Goal: Information Seeking & Learning: Check status

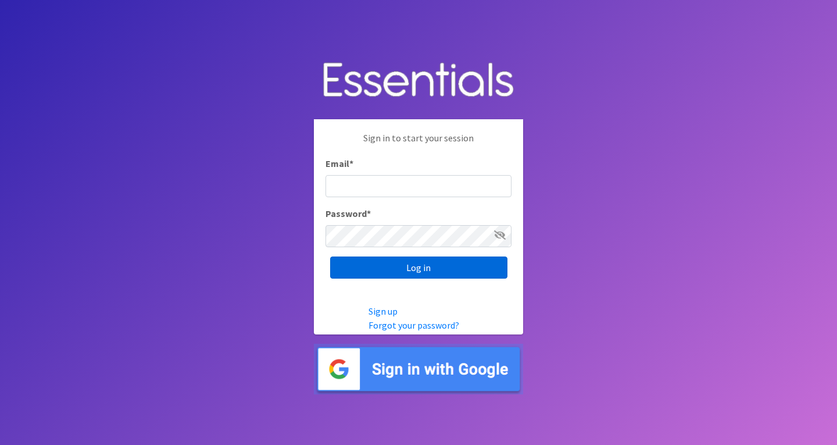
type input "[EMAIL_ADDRESS][DOMAIN_NAME]"
click at [468, 272] on input "Log in" at bounding box center [418, 267] width 177 height 22
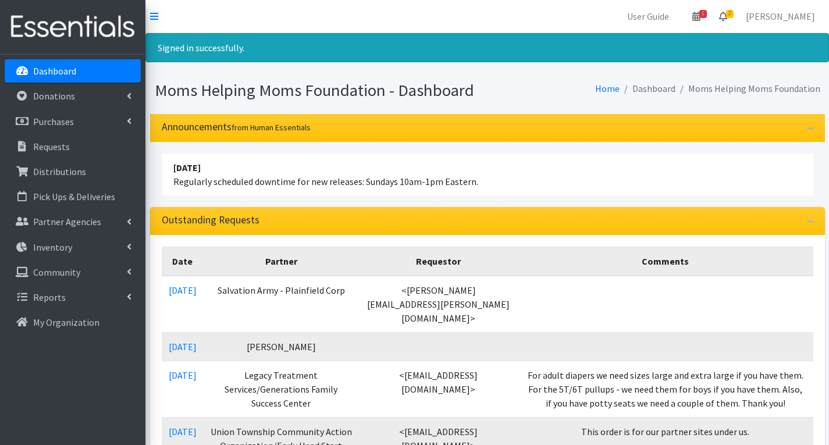
click at [736, 9] on link "2" at bounding box center [722, 16] width 27 height 23
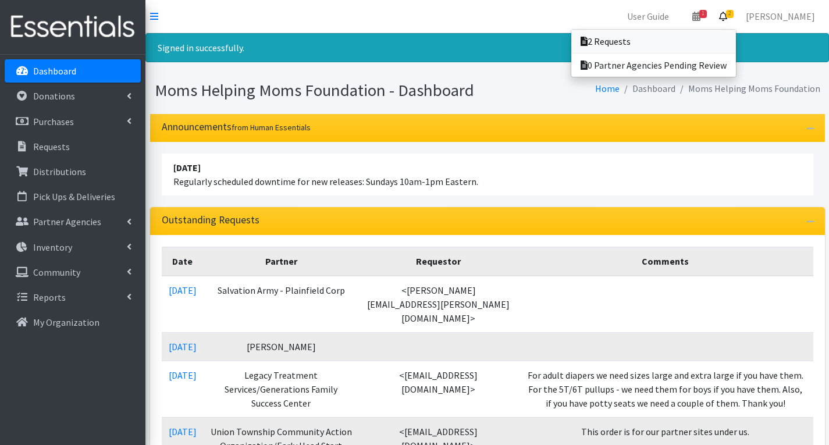
click at [661, 41] on link "2 Requests" at bounding box center [653, 41] width 165 height 23
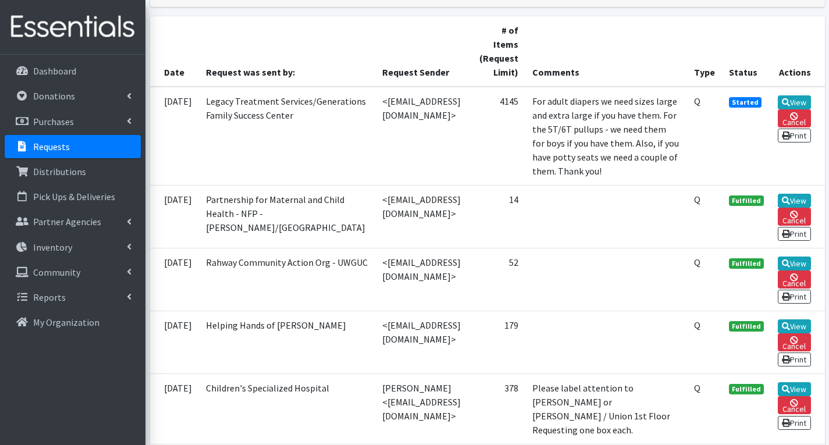
scroll to position [291, 0]
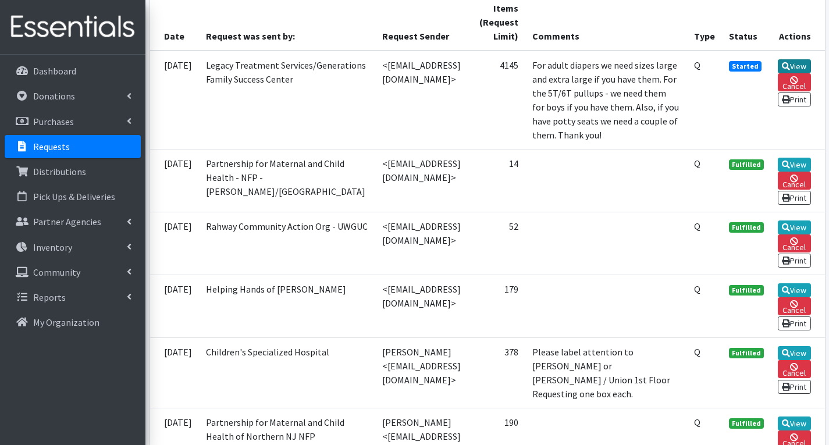
click at [798, 62] on link "View" at bounding box center [793, 66] width 33 height 14
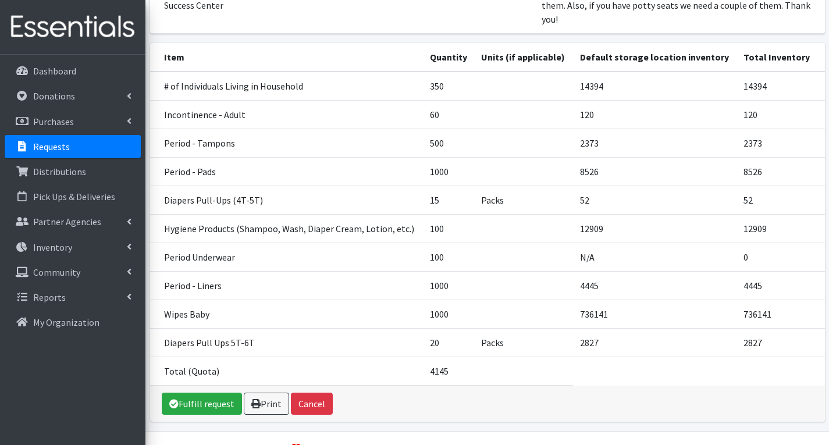
scroll to position [233, 0]
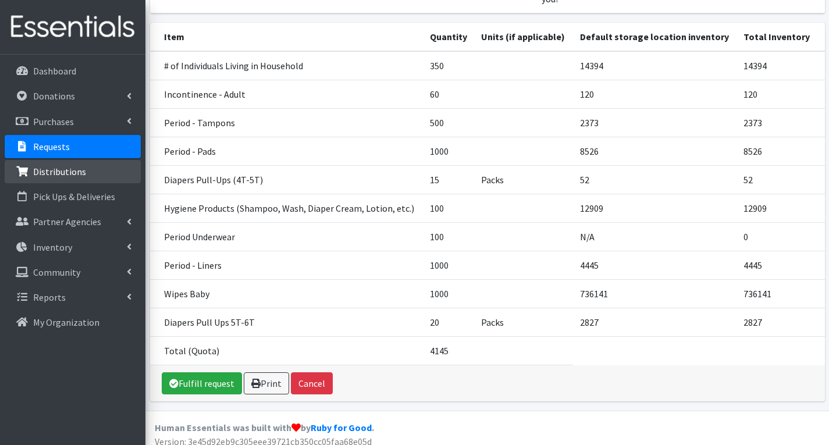
click at [66, 167] on p "Distributions" at bounding box center [59, 172] width 53 height 12
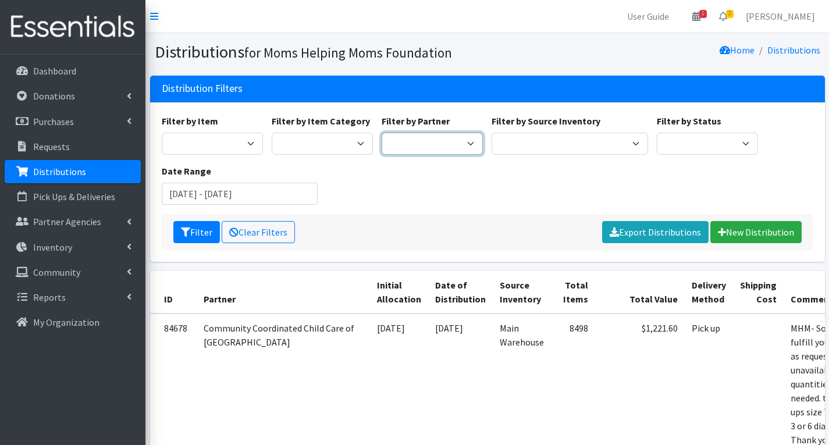
click at [433, 146] on select "Acenda Integrated Health - FSC Acenda Integrated Health - Maternal Health Alter…" at bounding box center [431, 144] width 101 height 22
select select "614"
click at [381, 133] on select "Acenda Integrated Health - FSC Acenda Integrated Health - Maternal Health Alter…" at bounding box center [431, 144] width 101 height 22
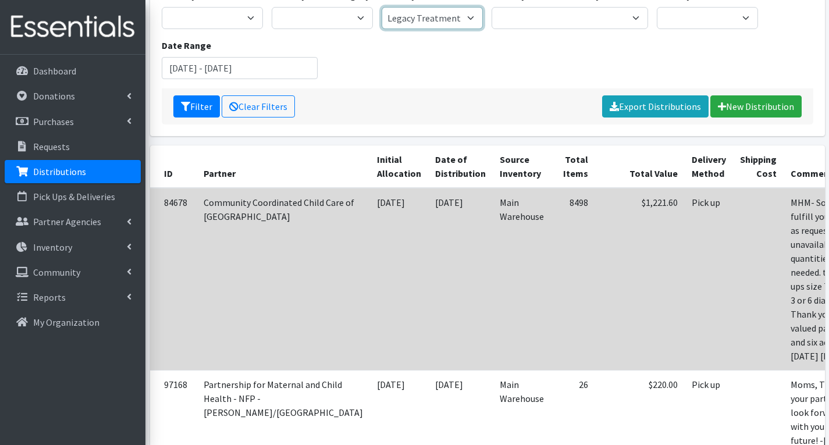
scroll to position [174, 0]
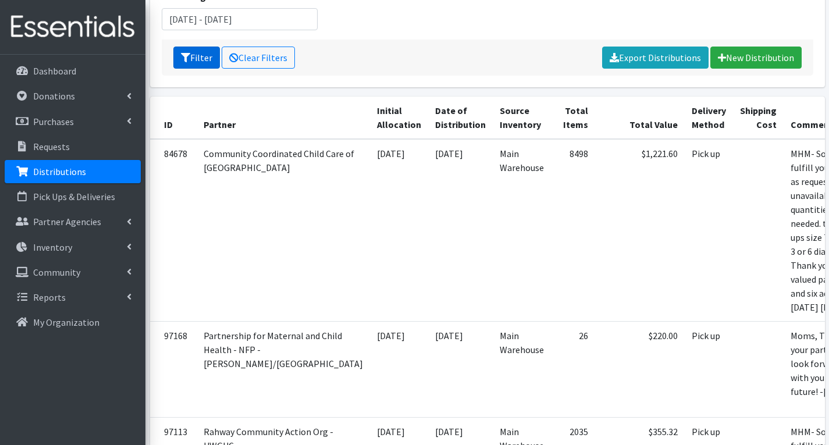
click at [178, 55] on button "Filter" at bounding box center [196, 58] width 47 height 22
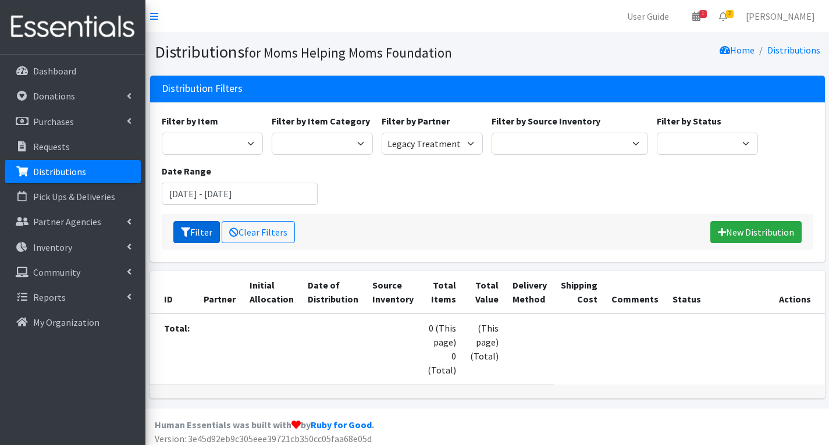
click at [202, 234] on button "Filter" at bounding box center [196, 232] width 47 height 22
click at [309, 336] on td at bounding box center [333, 348] width 65 height 71
click at [77, 142] on link "Requests" at bounding box center [73, 146] width 136 height 23
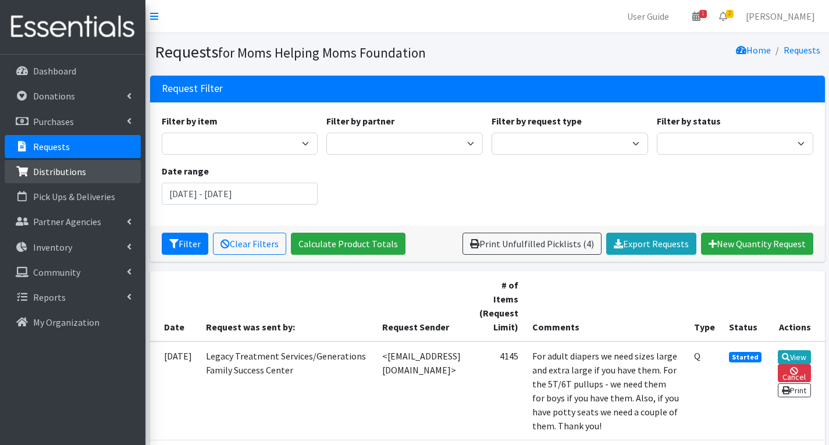
click at [63, 170] on p "Distributions" at bounding box center [59, 172] width 53 height 12
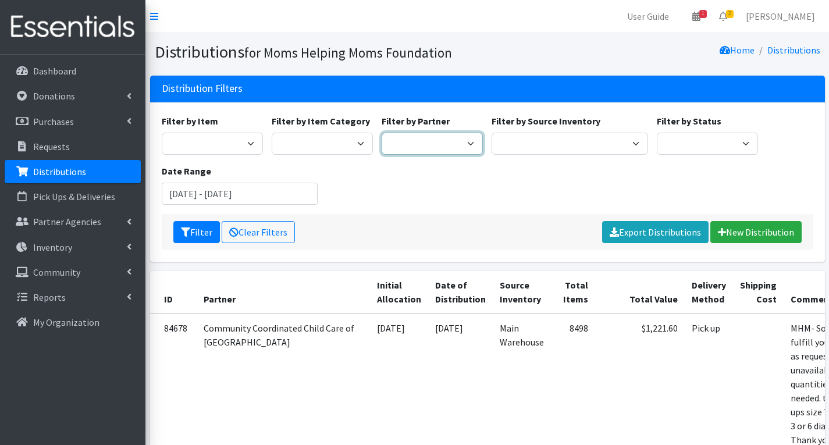
click at [449, 139] on select "Acenda Integrated Health - FSC Acenda Integrated Health - Maternal Health Alter…" at bounding box center [431, 144] width 101 height 22
select select "614"
click at [381, 133] on select "Acenda Integrated Health - FSC Acenda Integrated Health - Maternal Health Alter…" at bounding box center [431, 144] width 101 height 22
click at [199, 229] on button "Filter" at bounding box center [196, 232] width 47 height 22
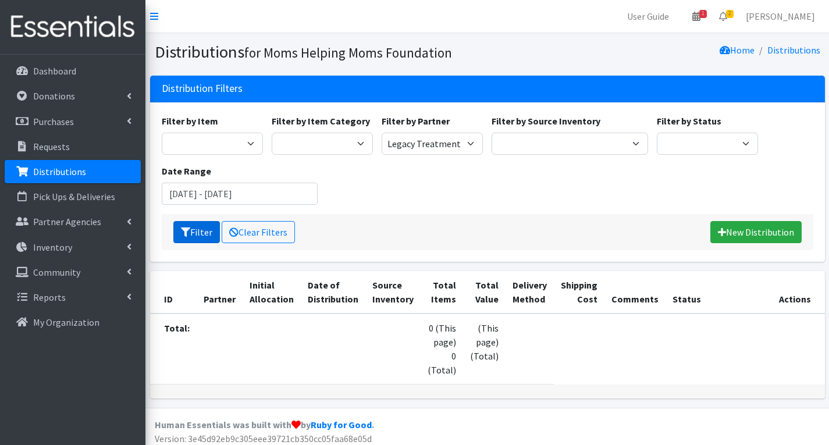
click at [197, 231] on button "Filter" at bounding box center [196, 232] width 47 height 22
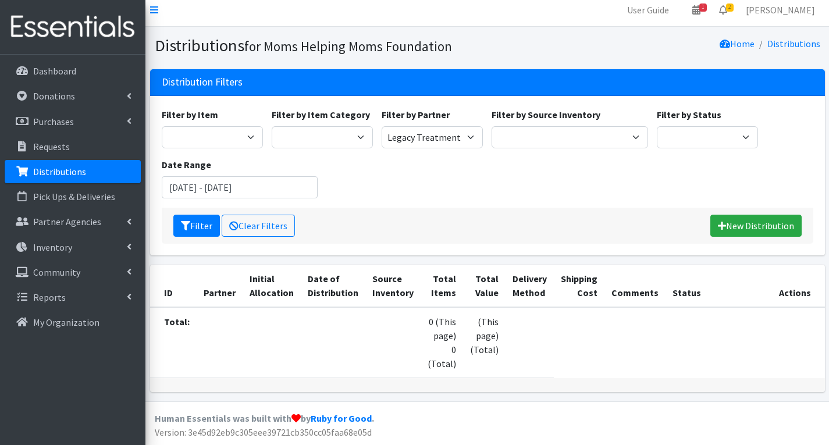
scroll to position [20, 0]
click at [76, 170] on p "Distributions" at bounding box center [59, 172] width 53 height 12
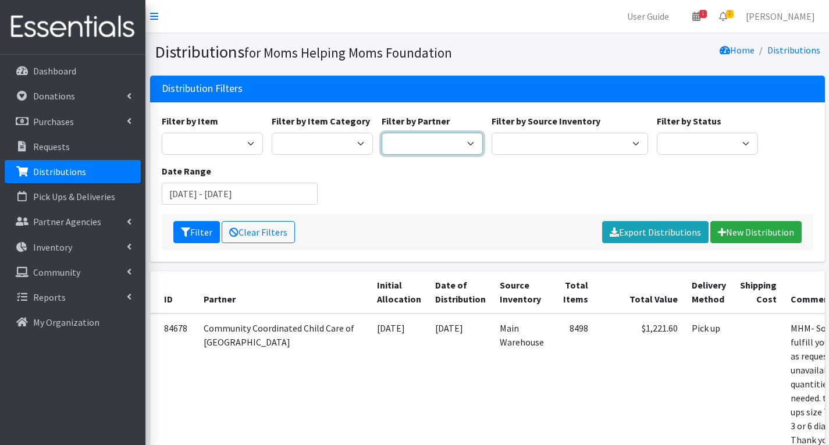
click at [439, 145] on select "Acenda Integrated Health - FSC Acenda Integrated Health - Maternal Health Alter…" at bounding box center [431, 144] width 101 height 22
click at [291, 188] on input "July 24, 2025 - October 24, 2025" at bounding box center [240, 194] width 156 height 22
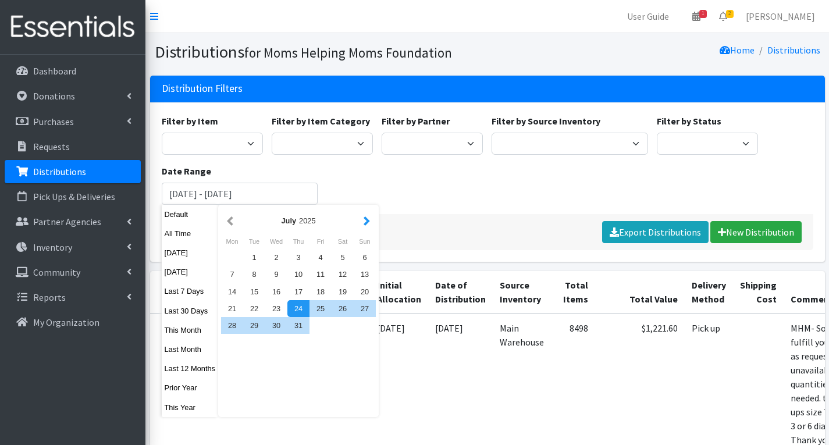
click at [366, 222] on button "button" at bounding box center [367, 220] width 12 height 15
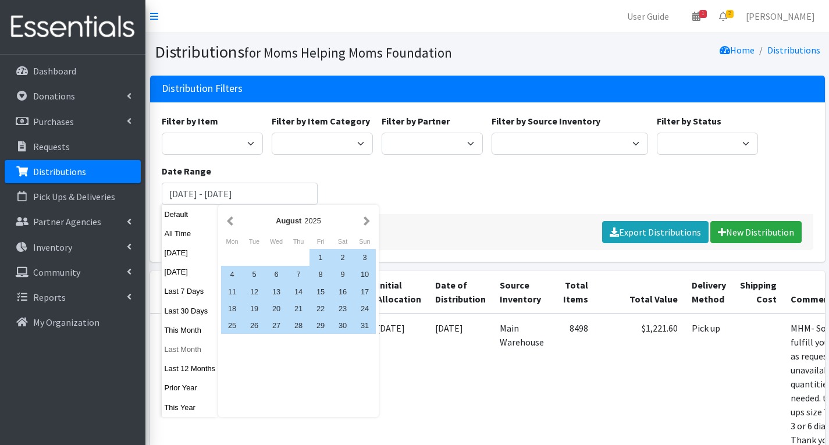
click at [190, 349] on button "Last Month" at bounding box center [190, 349] width 57 height 17
type input "[DATE] - [DATE]"
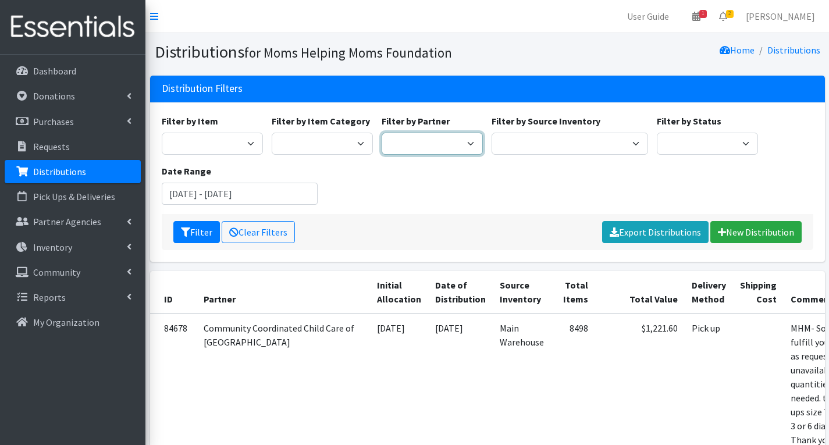
click at [448, 144] on select "Acenda Integrated Health - FSC Acenda Integrated Health - Maternal Health Alter…" at bounding box center [431, 144] width 101 height 22
select select "614"
click at [381, 133] on select "Acenda Integrated Health - FSC Acenda Integrated Health - Maternal Health Alter…" at bounding box center [431, 144] width 101 height 22
click at [198, 230] on button "Filter" at bounding box center [196, 232] width 47 height 22
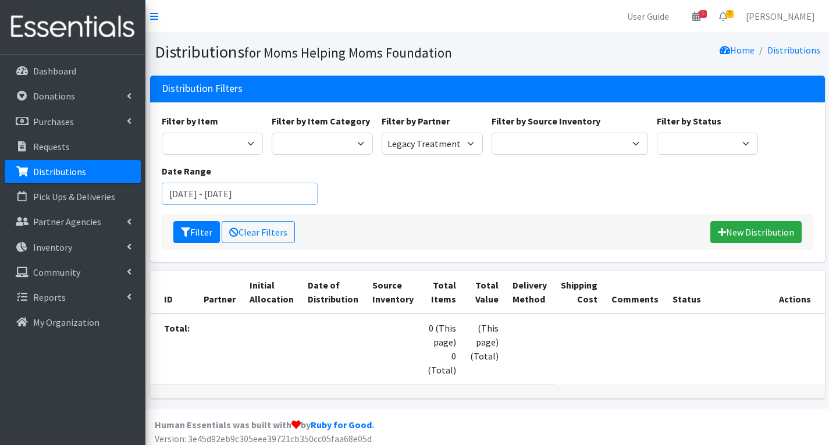
click at [207, 194] on input "[DATE] - [DATE]" at bounding box center [240, 194] width 156 height 22
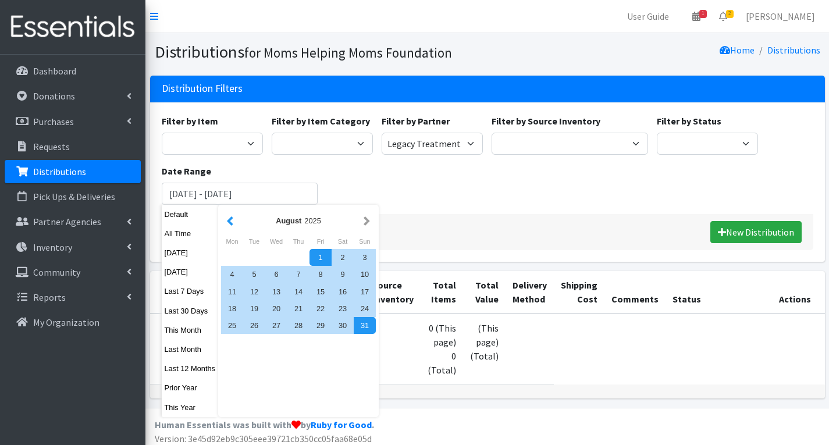
click at [230, 220] on button "button" at bounding box center [230, 220] width 12 height 15
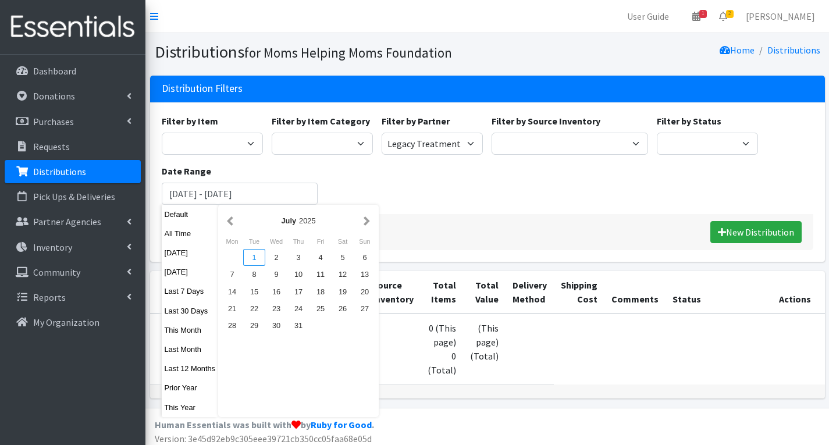
click at [251, 259] on div "1" at bounding box center [254, 257] width 22 height 17
click at [237, 152] on select "Activity Mat Adult Briefs (Large/X-Large) Adult Briefs (Medium/Large) Adult Bri…" at bounding box center [212, 144] width 101 height 22
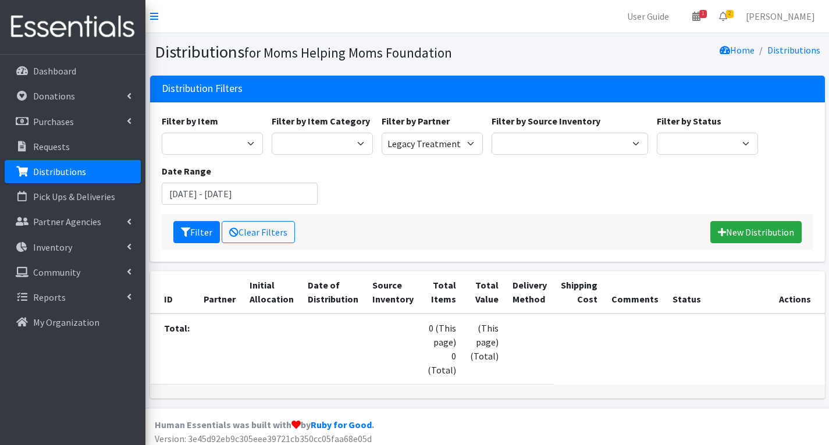
click at [480, 190] on div "Filter by Item Activity Mat Adult Briefs (Large/X-Large) Adult Briefs (Medium/L…" at bounding box center [487, 164] width 660 height 100
click at [191, 227] on button "Filter" at bounding box center [196, 232] width 47 height 22
click at [60, 141] on p "Requests" at bounding box center [51, 147] width 37 height 12
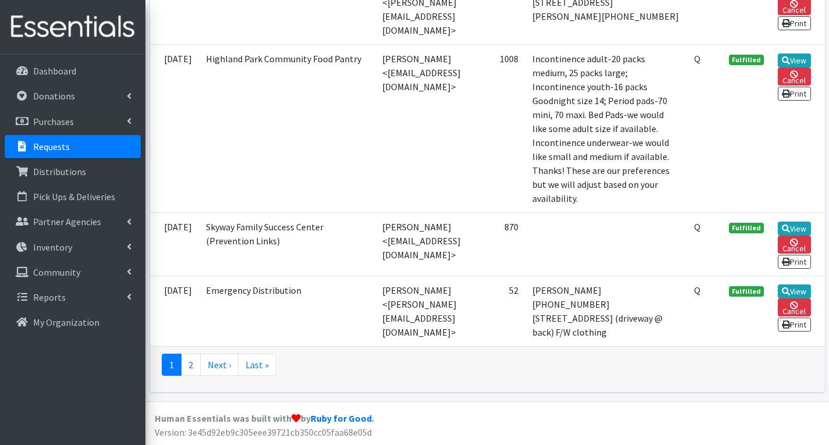
scroll to position [4482, 0]
click at [192, 366] on link "2" at bounding box center [191, 365] width 20 height 22
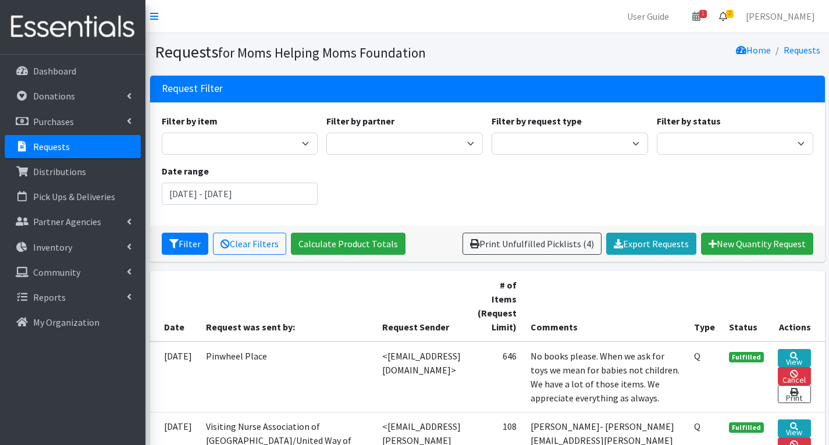
click at [733, 10] on span "2" at bounding box center [730, 14] width 8 height 8
click at [641, 40] on link "2 Requests" at bounding box center [653, 41] width 165 height 23
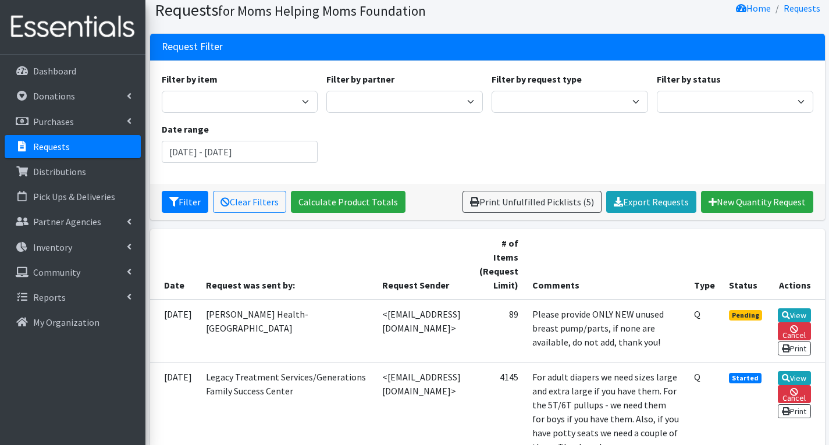
scroll to position [291, 0]
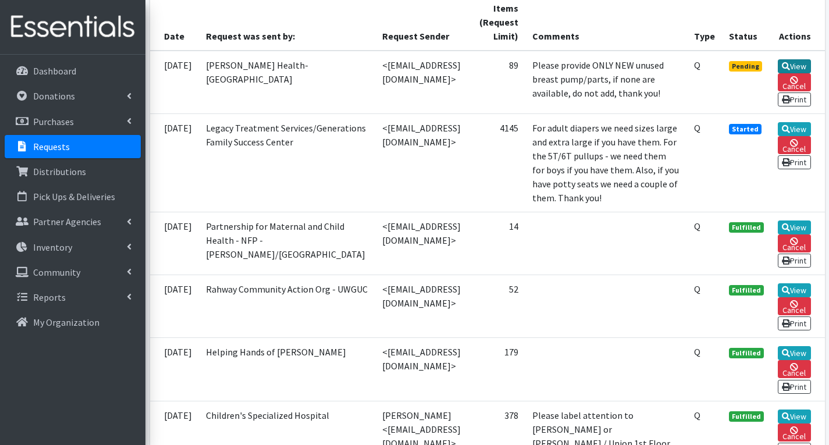
click at [800, 66] on link "View" at bounding box center [793, 66] width 33 height 14
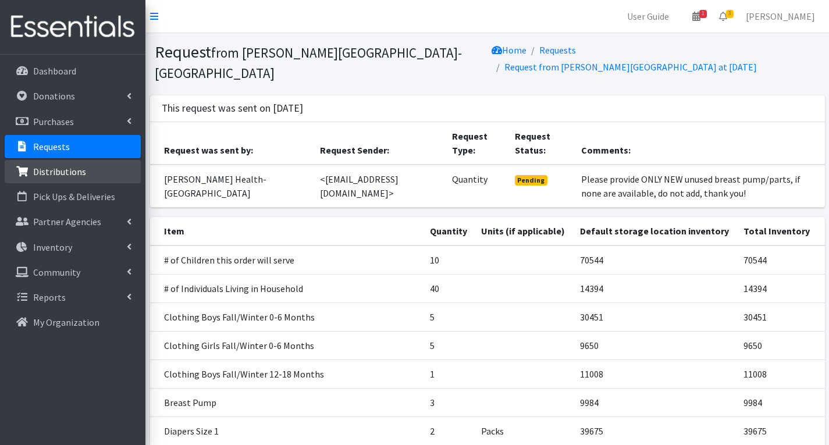
click at [58, 170] on p "Distributions" at bounding box center [59, 172] width 53 height 12
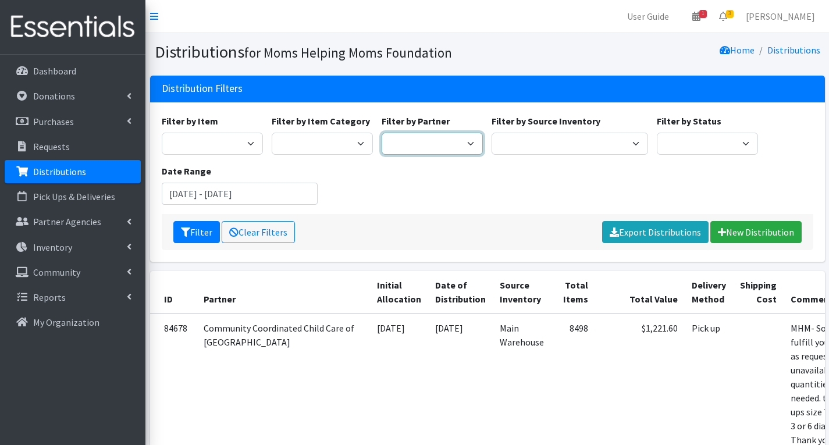
click at [409, 144] on select "Acenda Integrated Health - FSC Acenda Integrated Health - Maternal Health Alter…" at bounding box center [431, 144] width 101 height 22
select select "614"
click at [381, 133] on select "Acenda Integrated Health - FSC Acenda Integrated Health - Maternal Health Alter…" at bounding box center [431, 144] width 101 height 22
click at [192, 236] on button "Filter" at bounding box center [196, 232] width 47 height 22
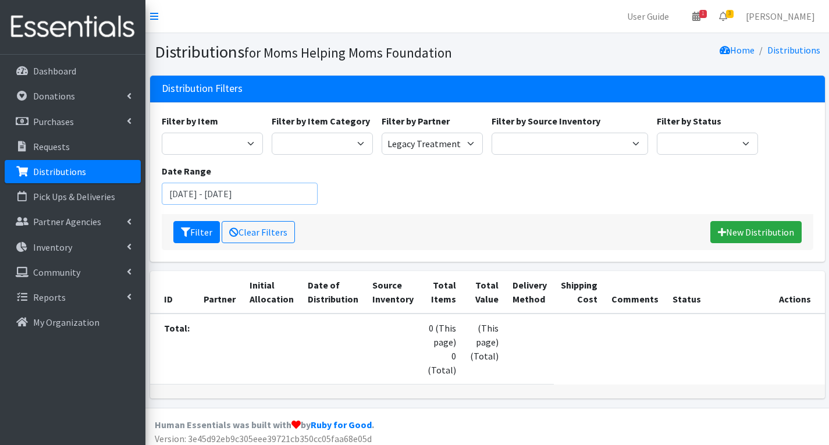
click at [201, 197] on input "[DATE] - [DATE]" at bounding box center [240, 194] width 156 height 22
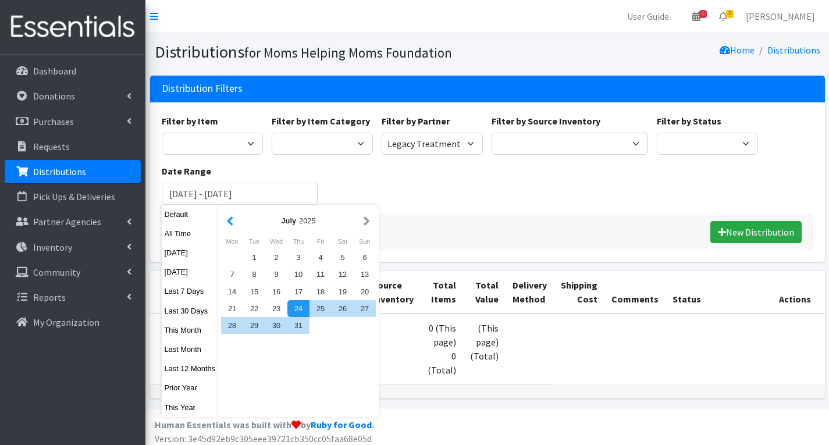
click at [230, 222] on button "button" at bounding box center [230, 220] width 12 height 15
click at [405, 188] on div "Filter by Item Activity Mat Adult Briefs (Large/X-Large) Adult Briefs (Medium/L…" at bounding box center [487, 164] width 660 height 100
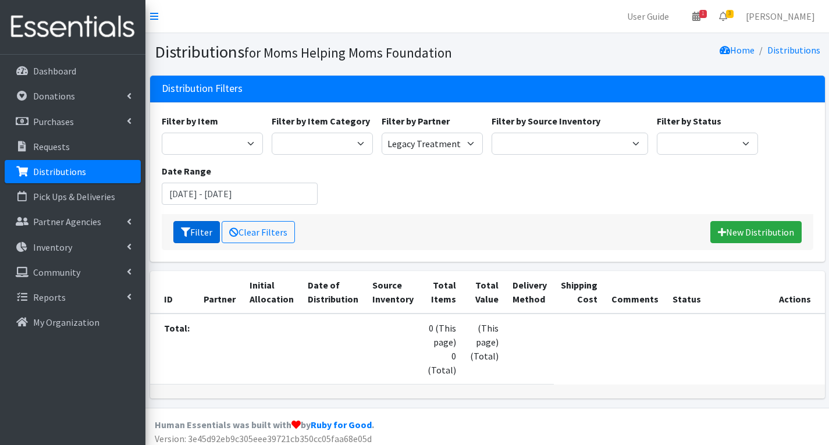
click at [204, 229] on button "Filter" at bounding box center [196, 232] width 47 height 22
click at [37, 143] on p "Requests" at bounding box center [51, 147] width 37 height 12
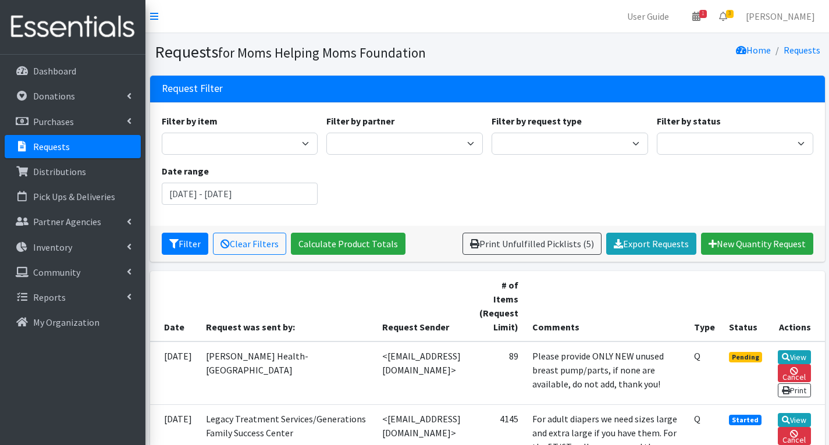
click at [37, 143] on p "Requests" at bounding box center [51, 147] width 37 height 12
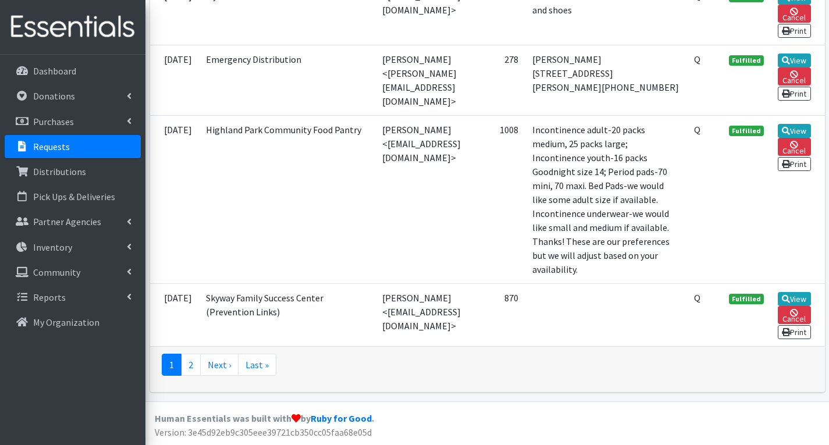
scroll to position [4482, 0]
click at [214, 366] on link "Next ›" at bounding box center [219, 365] width 38 height 22
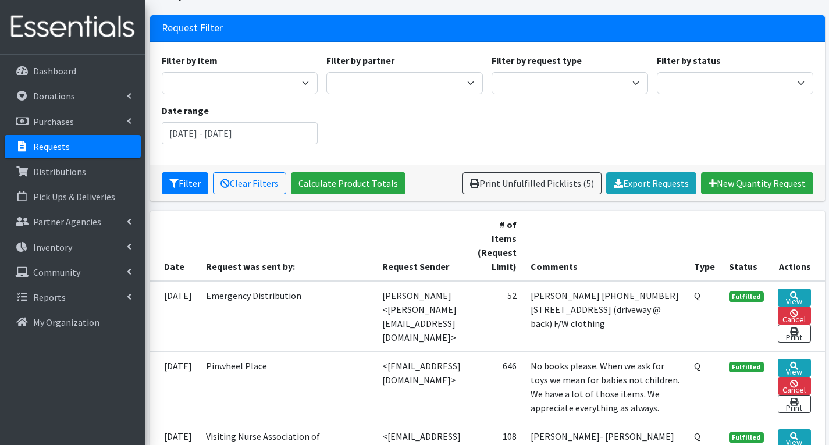
scroll to position [53, 0]
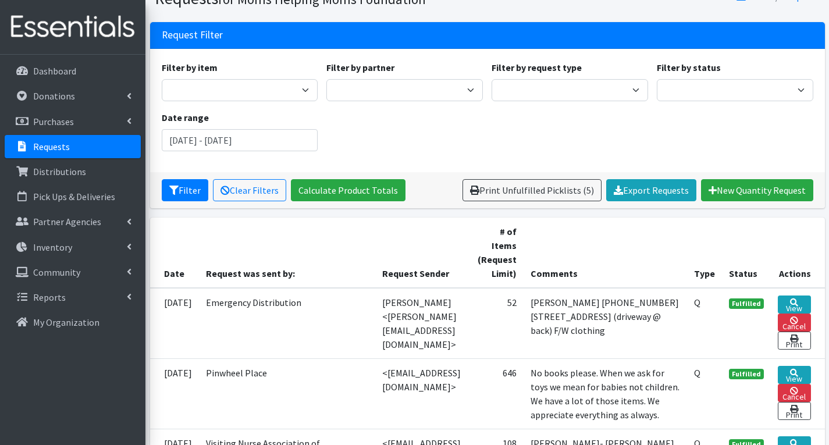
click at [59, 143] on p "Requests" at bounding box center [51, 147] width 37 height 12
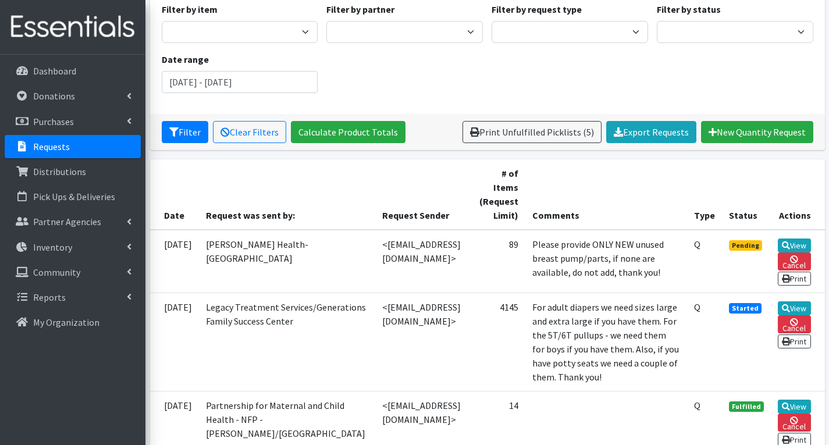
scroll to position [116, 0]
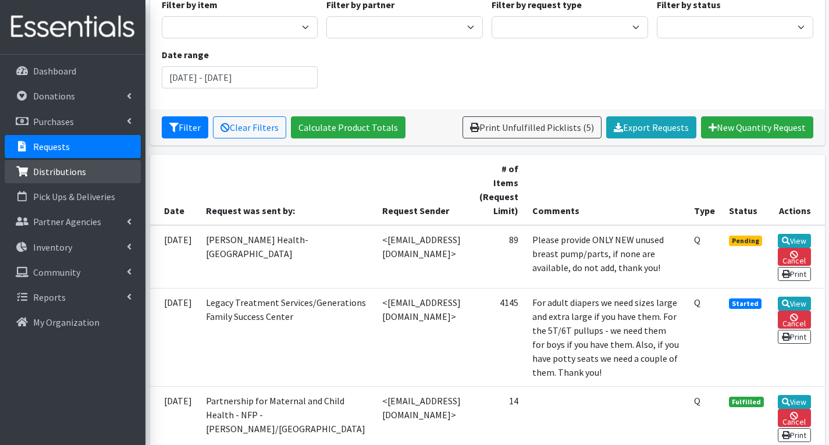
click at [69, 174] on p "Distributions" at bounding box center [59, 172] width 53 height 12
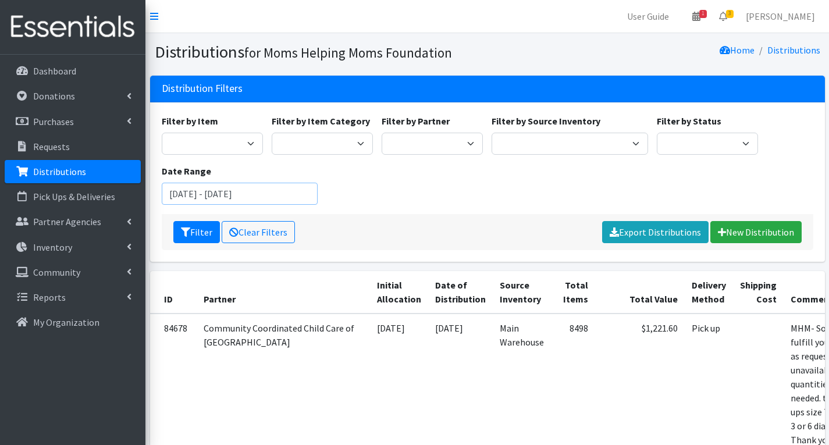
click at [202, 199] on input "July 24, 2025 - October 24, 2025" at bounding box center [240, 194] width 156 height 22
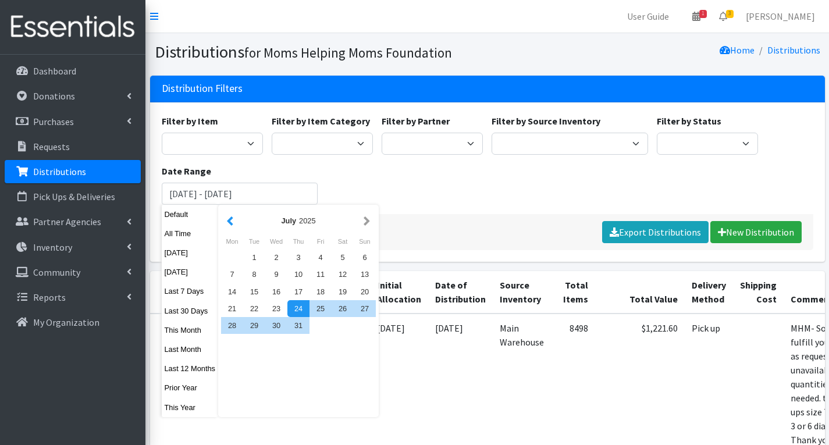
click at [229, 222] on button "button" at bounding box center [230, 220] width 12 height 15
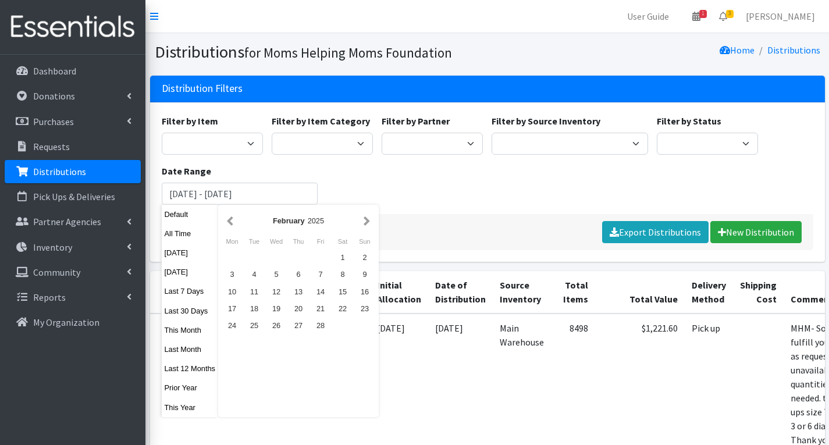
click at [229, 222] on button "button" at bounding box center [230, 220] width 12 height 15
click at [276, 256] on div "1" at bounding box center [276, 257] width 22 height 17
click at [277, 255] on div "1" at bounding box center [276, 257] width 22 height 17
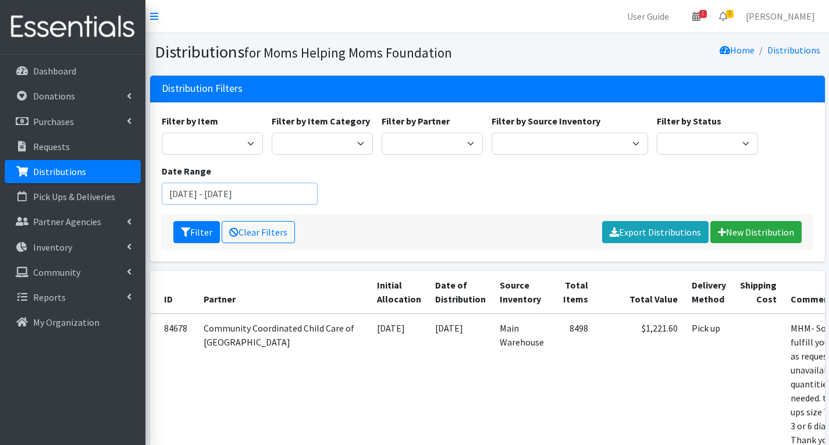
click at [295, 196] on input "January 1, 2025 - January 1, 2025" at bounding box center [240, 194] width 156 height 22
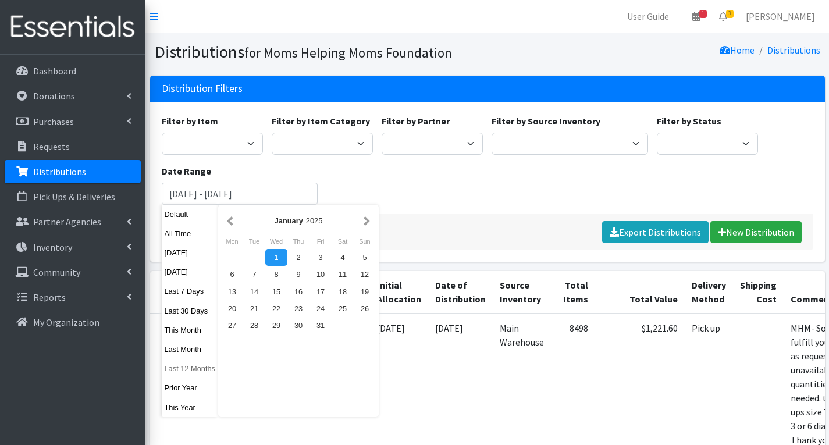
click at [198, 369] on button "Last 12 Months" at bounding box center [190, 368] width 57 height 17
type input "September 25, 2024 - September 24, 2025"
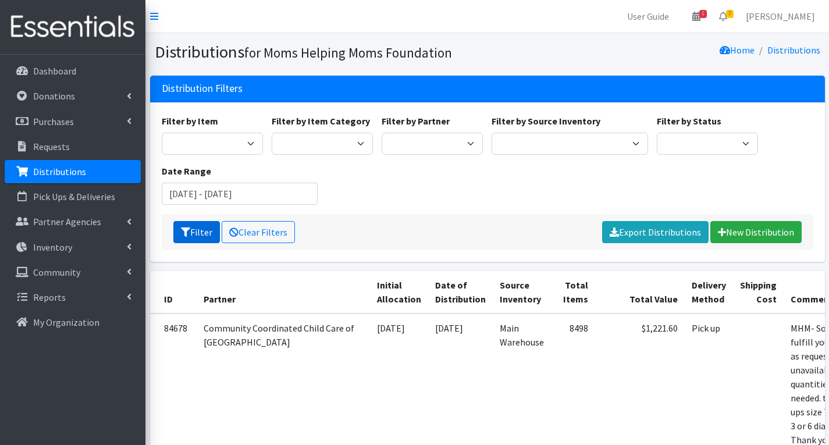
click at [198, 229] on button "Filter" at bounding box center [196, 232] width 47 height 22
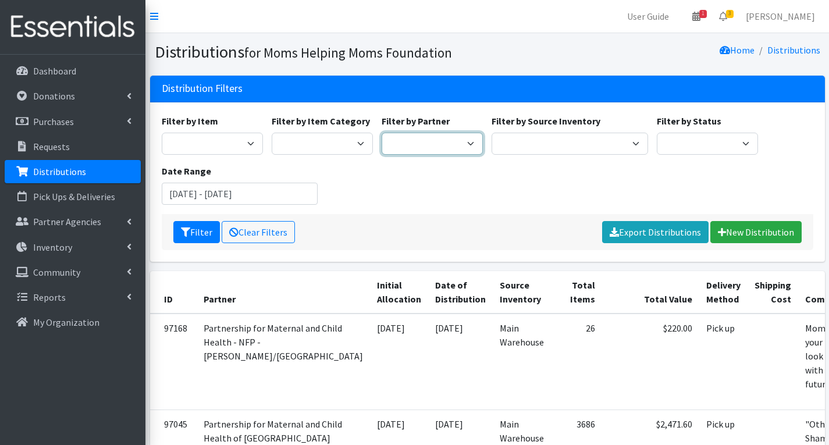
click at [437, 144] on select "Acenda Integrated Health - FSC Acenda Integrated Health - Maternal Health Alter…" at bounding box center [431, 144] width 101 height 22
select select "614"
click at [381, 133] on select "Acenda Integrated Health - FSC Acenda Integrated Health - Maternal Health Alter…" at bounding box center [431, 144] width 101 height 22
click at [193, 239] on button "Filter" at bounding box center [196, 232] width 47 height 22
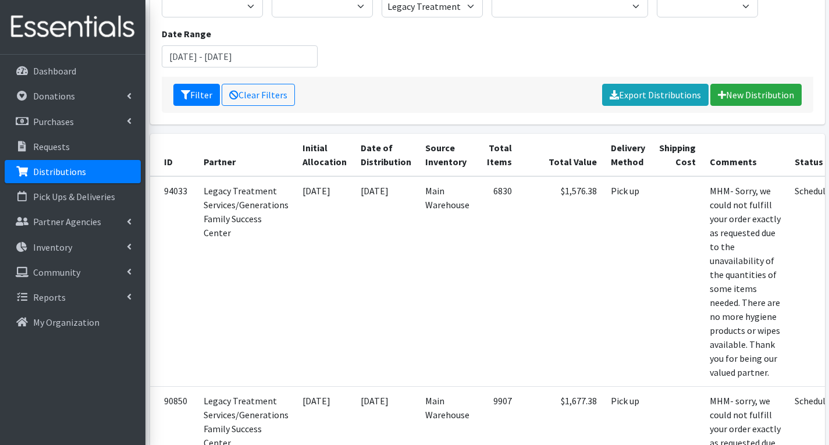
scroll to position [116, 0]
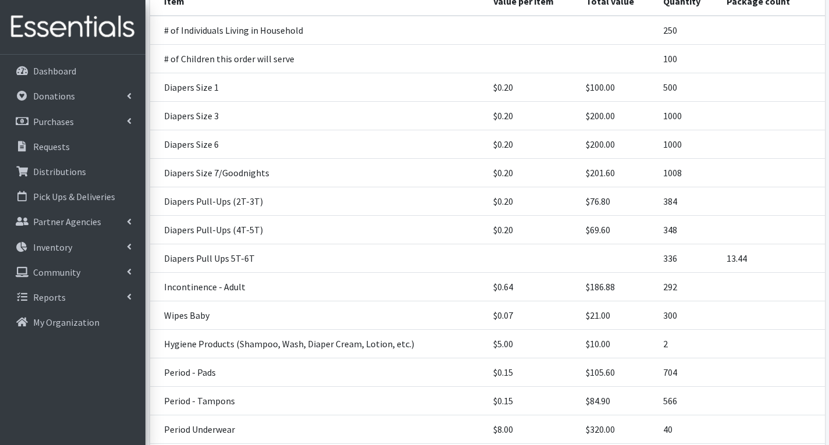
scroll to position [173, 0]
